Goal: Check status: Check status

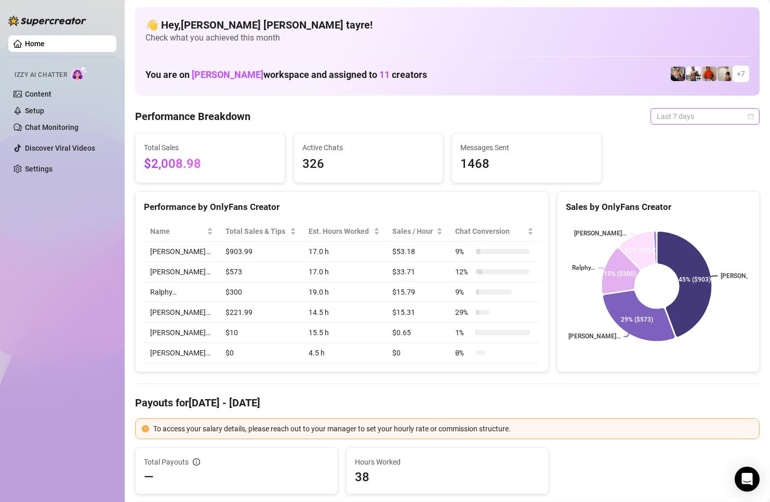
click at [673, 121] on span "Last 7 days" at bounding box center [705, 117] width 97 height 16
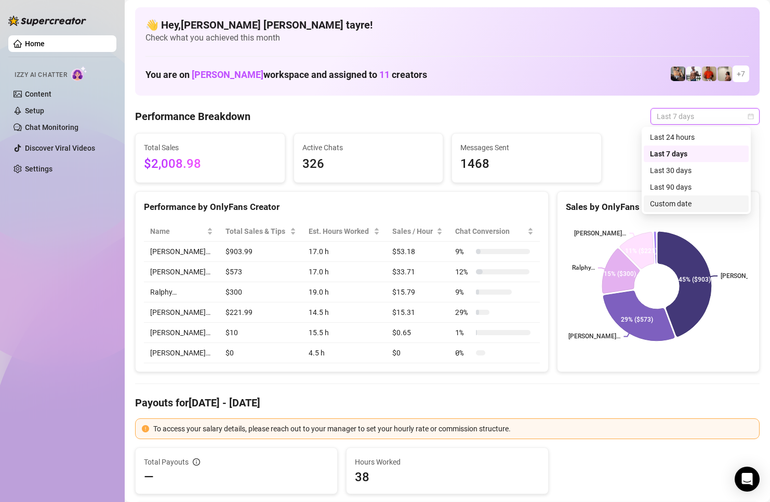
click at [665, 202] on div "Custom date" at bounding box center [696, 203] width 93 height 11
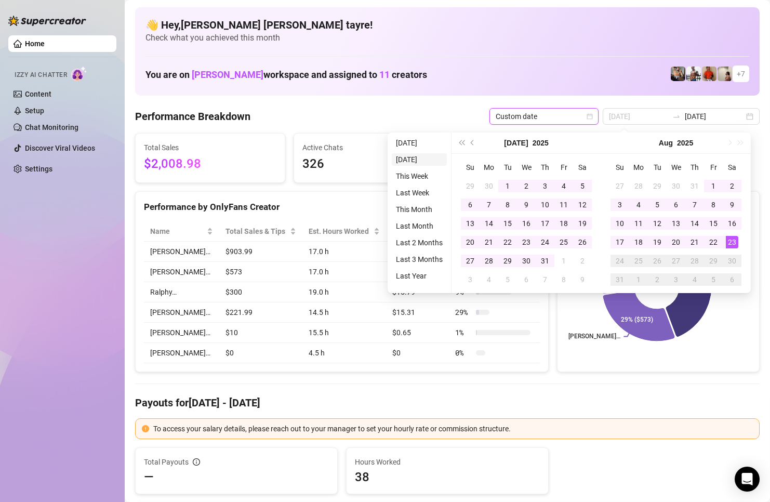
type input "[DATE]"
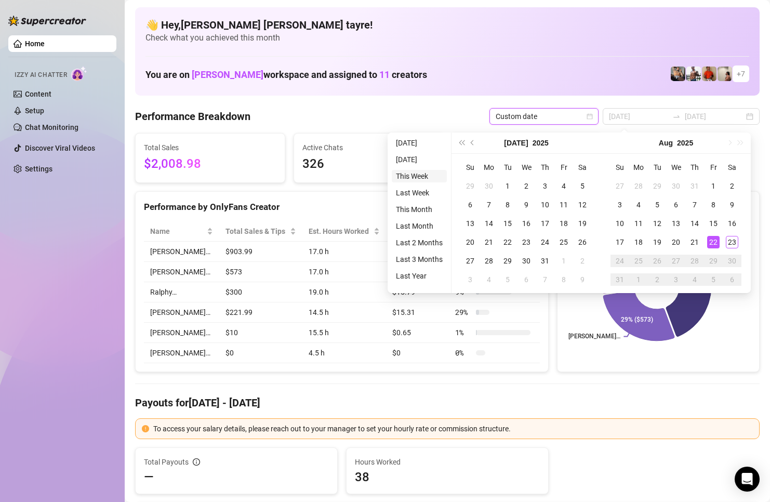
type input "[DATE]"
click at [413, 209] on li "This Month" at bounding box center [419, 209] width 55 height 12
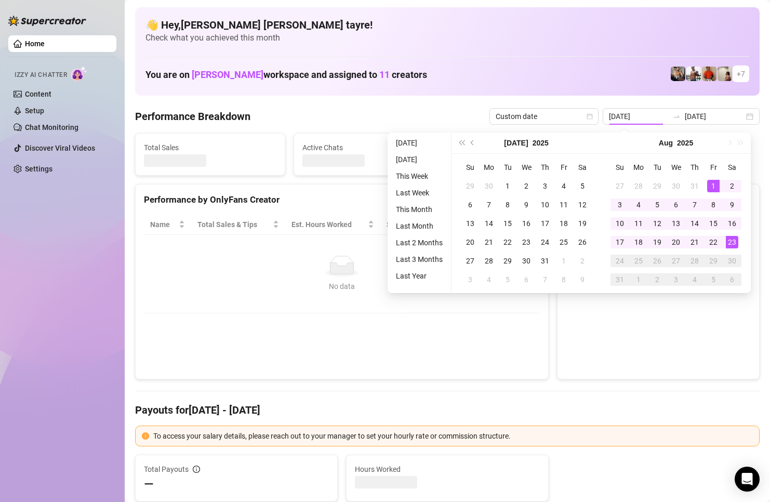
type input "[DATE]"
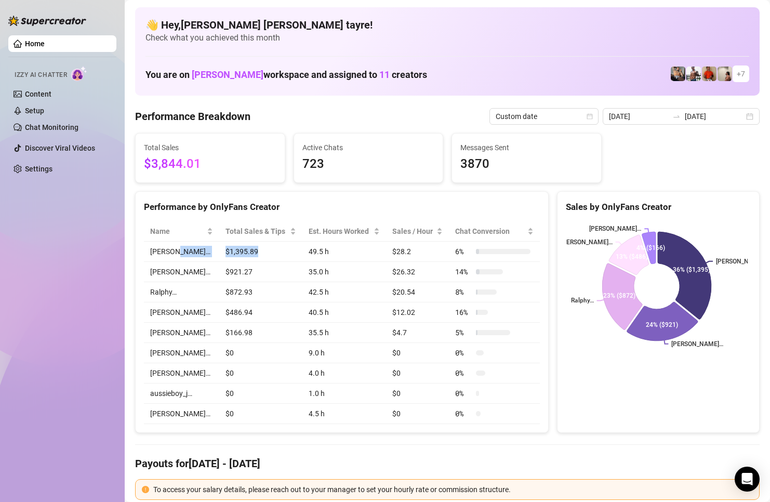
drag, startPoint x: 251, startPoint y: 254, endPoint x: 200, endPoint y: 254, distance: 50.9
click at [200, 254] on tr "[PERSON_NAME]… $1,395.89 49.5 h $28.2 6 %" at bounding box center [342, 252] width 396 height 20
click at [193, 259] on td "[PERSON_NAME]…" at bounding box center [181, 252] width 75 height 20
click at [109, 204] on div "Home Izzy AI Chatter Content Setup Chat Monitoring Discover Viral Videos Settin…" at bounding box center [62, 246] width 108 height 493
